Goal: Task Accomplishment & Management: Manage account settings

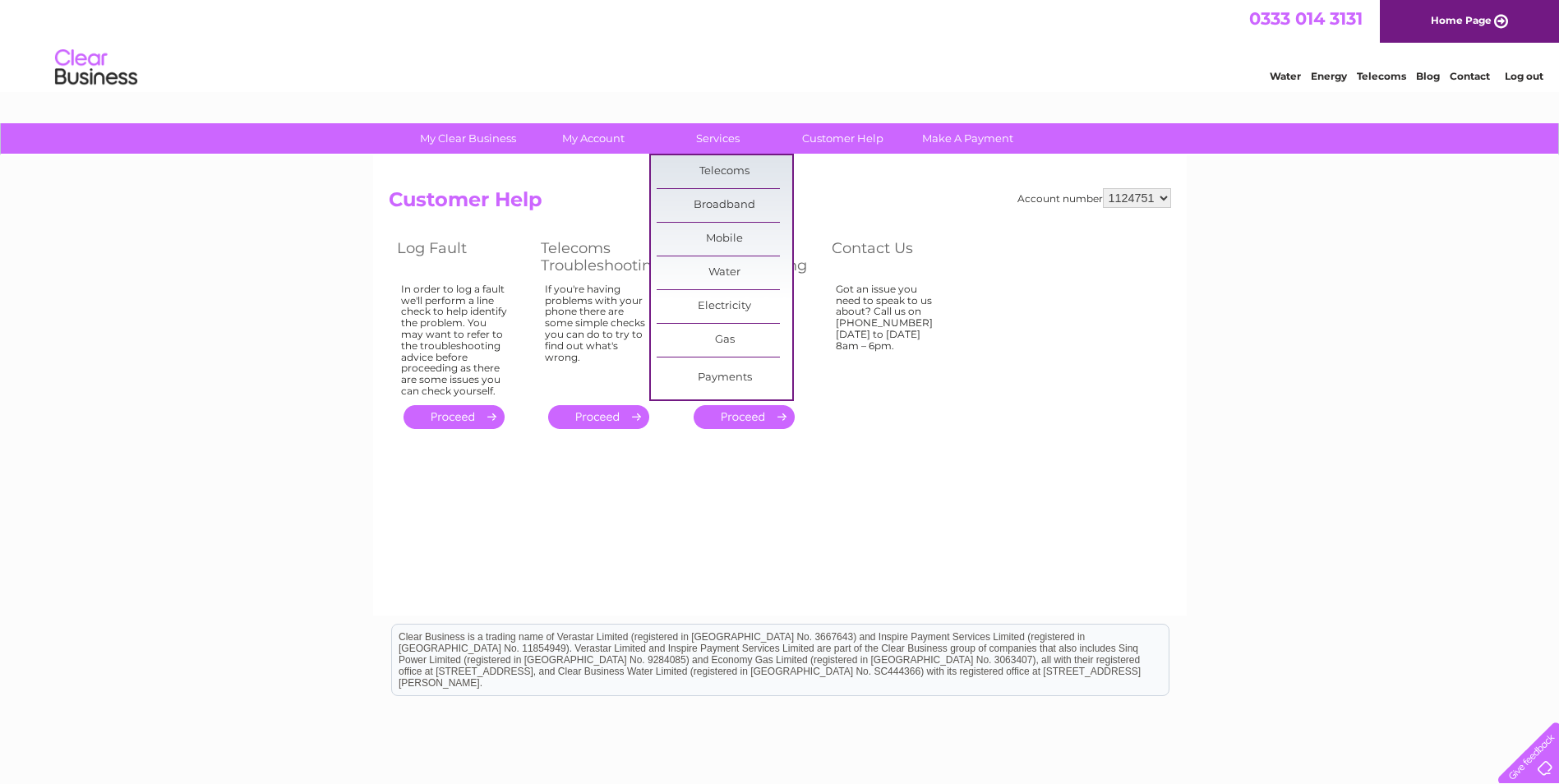
click at [724, 204] on link "Broadband" at bounding box center [724, 206] width 136 height 33
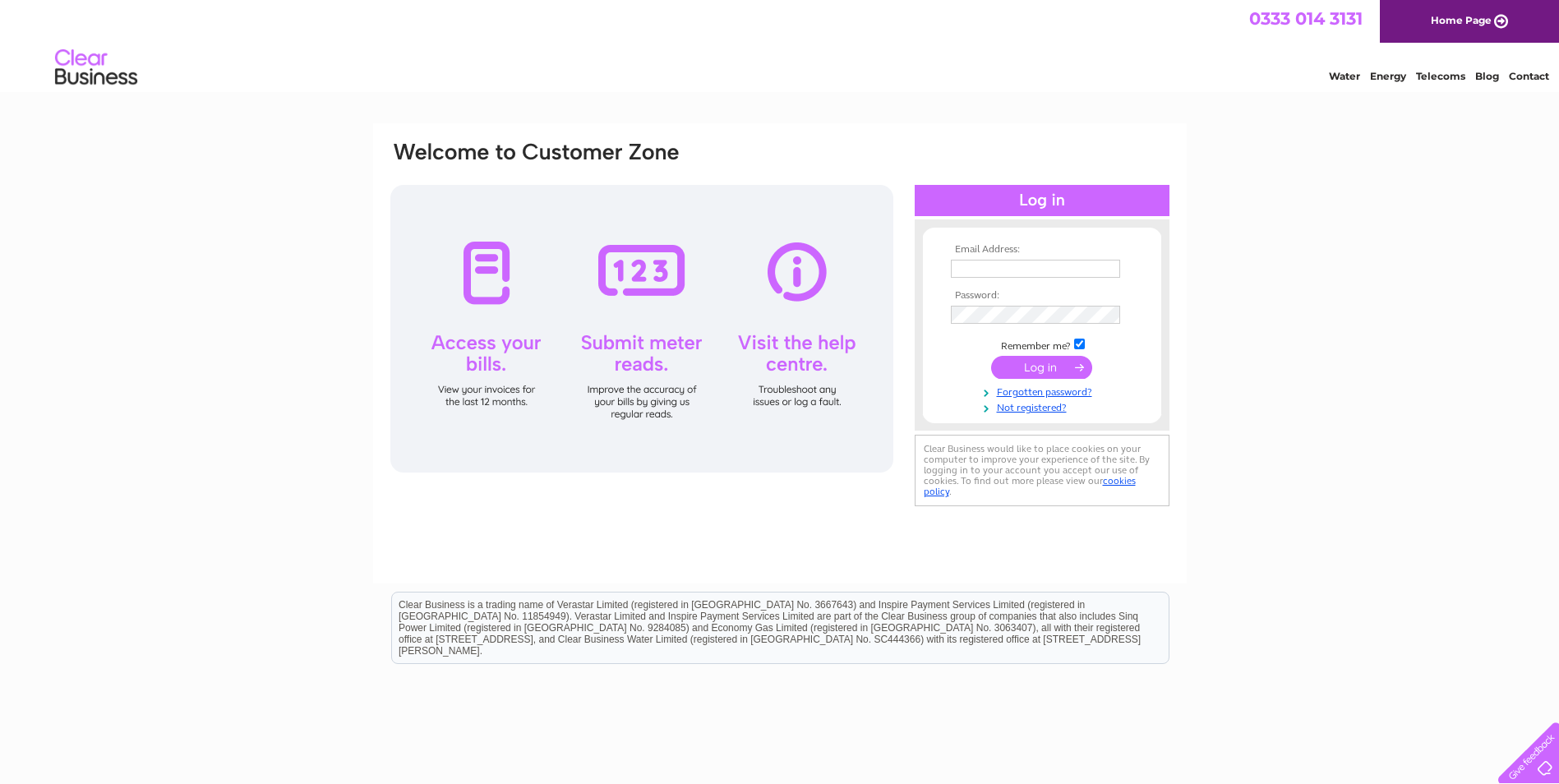
type input "tamsinlangus@gmail.com"
click at [1037, 360] on input "submit" at bounding box center [1042, 367] width 101 height 23
